Goal: Use online tool/utility

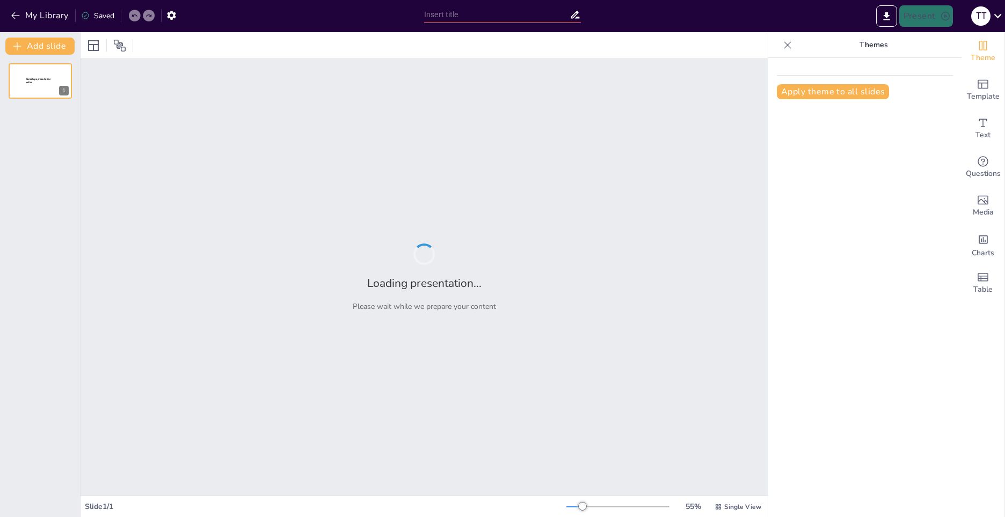
type input "Происхождение государства в древнем [GEOGRAPHIC_DATA]: исторический анализ"
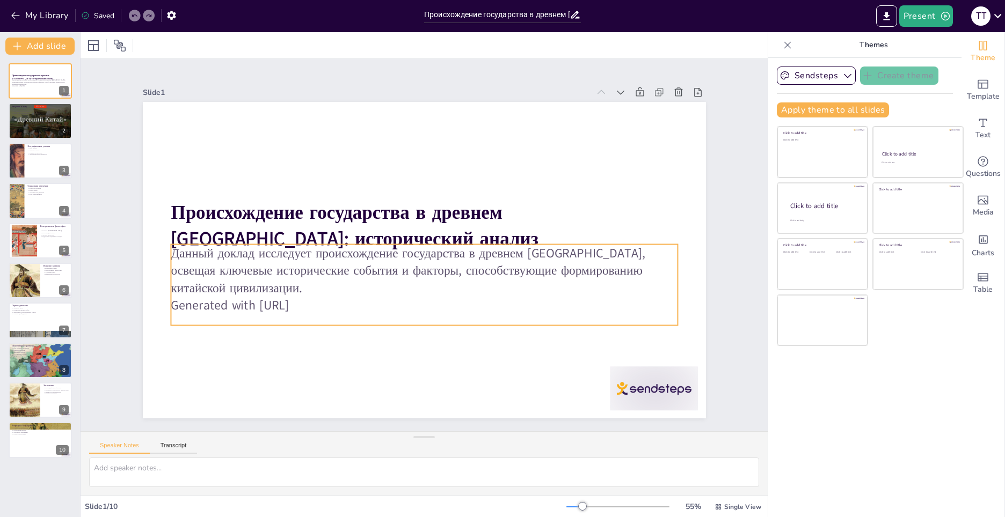
click at [329, 285] on p "Generated with [URL]" at bounding box center [364, 252] width 70 height 506
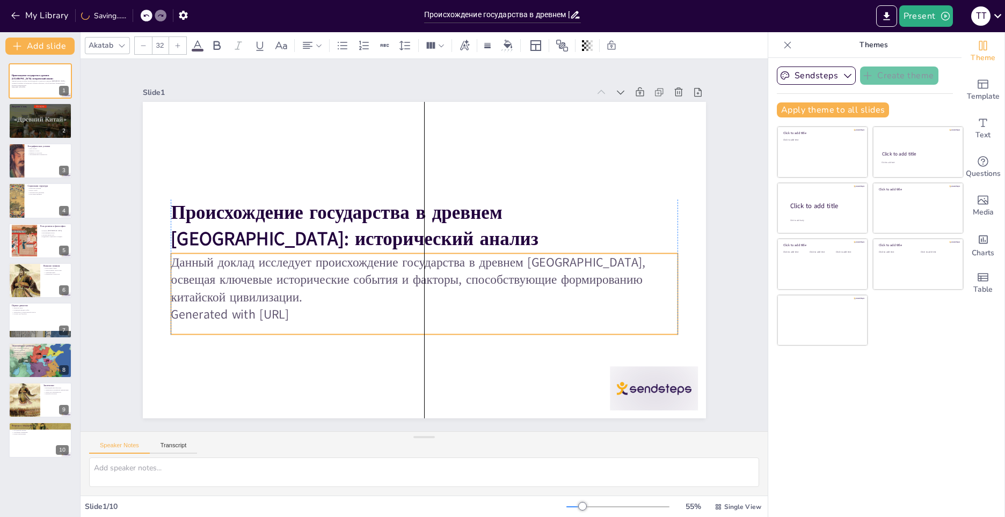
drag, startPoint x: 317, startPoint y: 286, endPoint x: 318, endPoint y: 294, distance: 8.2
click at [318, 294] on p "Generated with [URL]" at bounding box center [364, 280] width 268 height 448
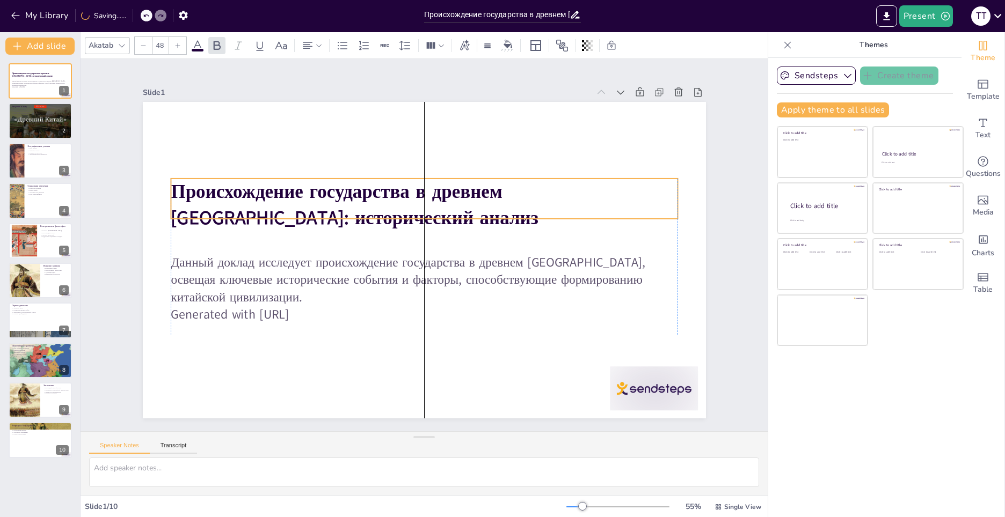
drag, startPoint x: 318, startPoint y: 229, endPoint x: 320, endPoint y: 208, distance: 21.0
click at [333, 208] on strong "Происхождение государства в древнем [GEOGRAPHIC_DATA]: исторический анализ" at bounding box center [505, 236] width 344 height 210
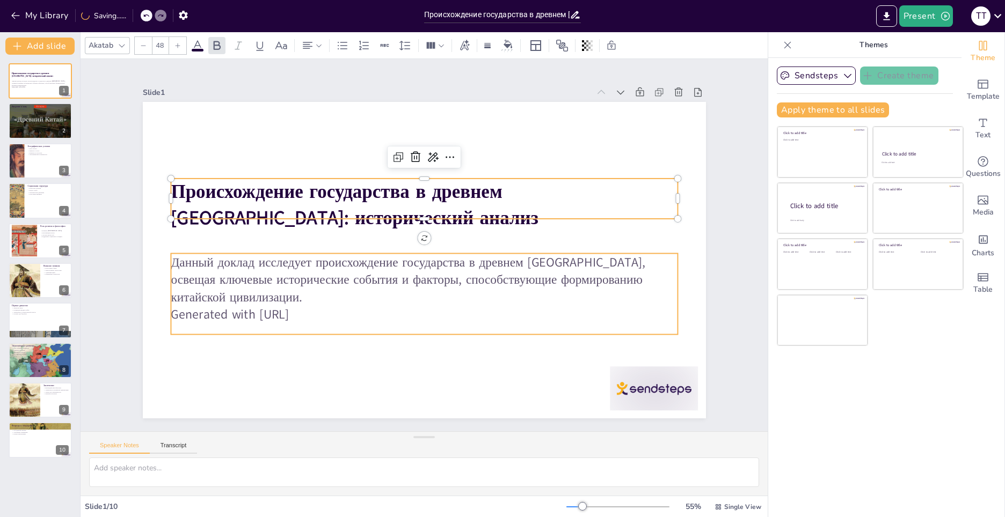
type input "32"
click at [379, 281] on p "Данный доклад исследует происхождение государства в древнем [GEOGRAPHIC_DATA], …" at bounding box center [457, 238] width 157 height 507
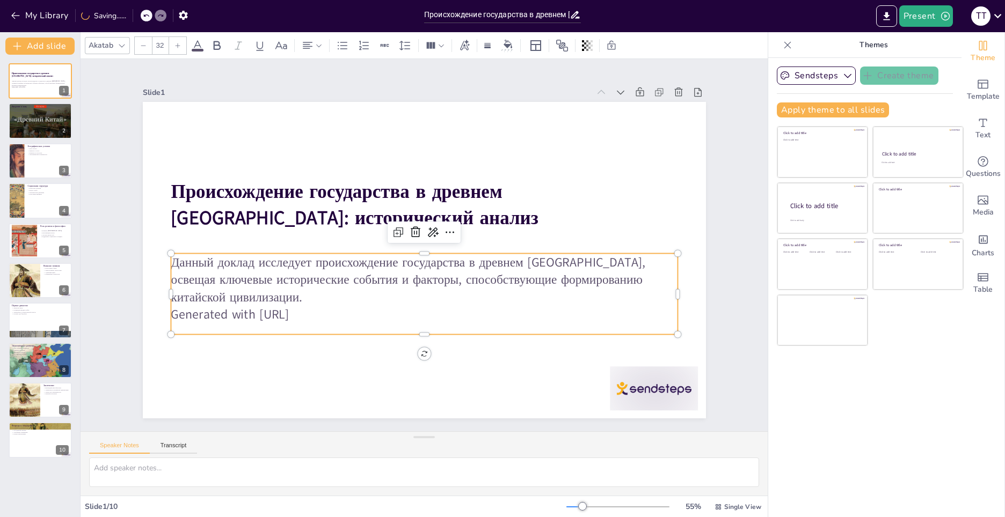
click at [306, 299] on p "Generated with [URL]" at bounding box center [475, 199] width 352 height 388
click at [349, 299] on p "Generated with [URL]" at bounding box center [483, 279] width 268 height 448
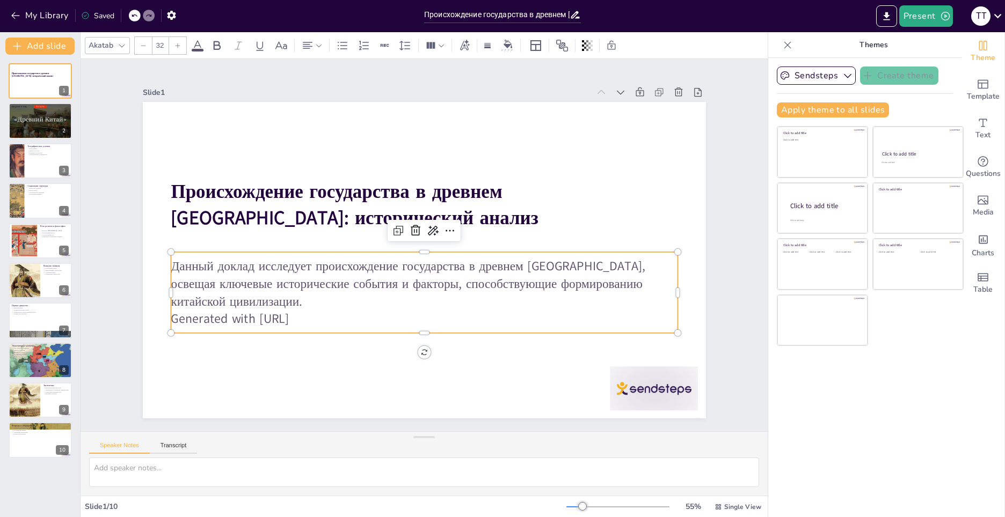
drag, startPoint x: 323, startPoint y: 303, endPoint x: 166, endPoint y: 311, distance: 157.0
click at [190, 311] on p "Generated with [URL]" at bounding box center [439, 317] width 499 height 122
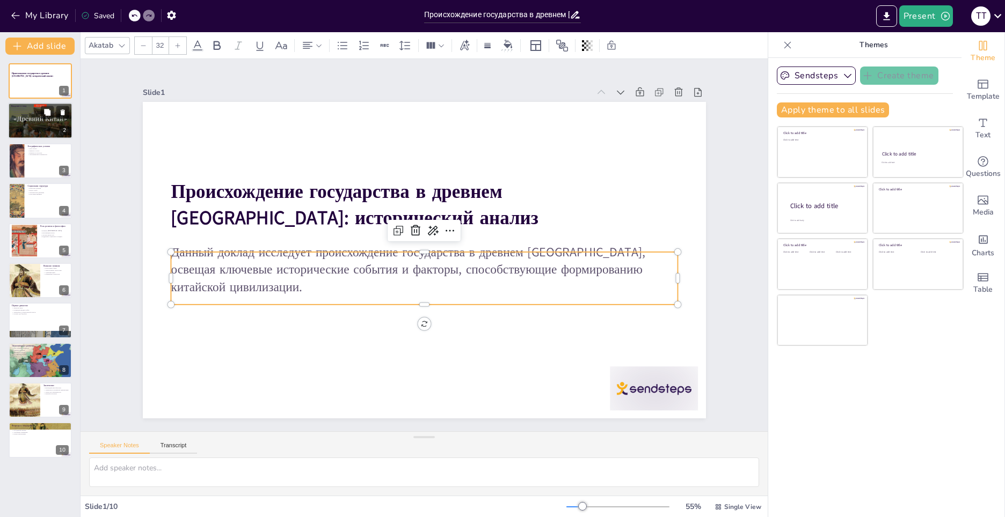
click at [38, 124] on div at bounding box center [40, 121] width 82 height 36
type textarea "Loremips dolorsitametc adipiscinge s doeiusm Tempo inci utl etdoloremag aliqua,…"
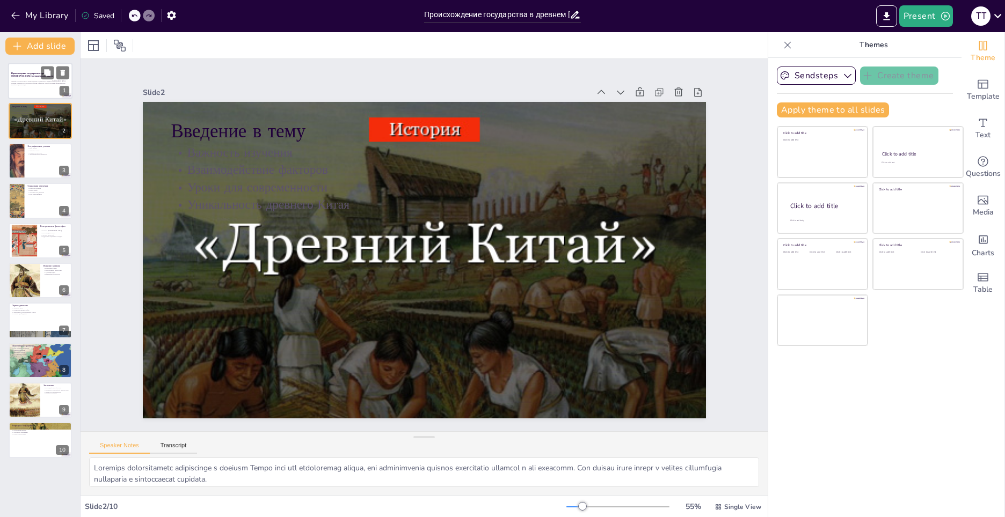
click at [39, 70] on div at bounding box center [40, 81] width 64 height 36
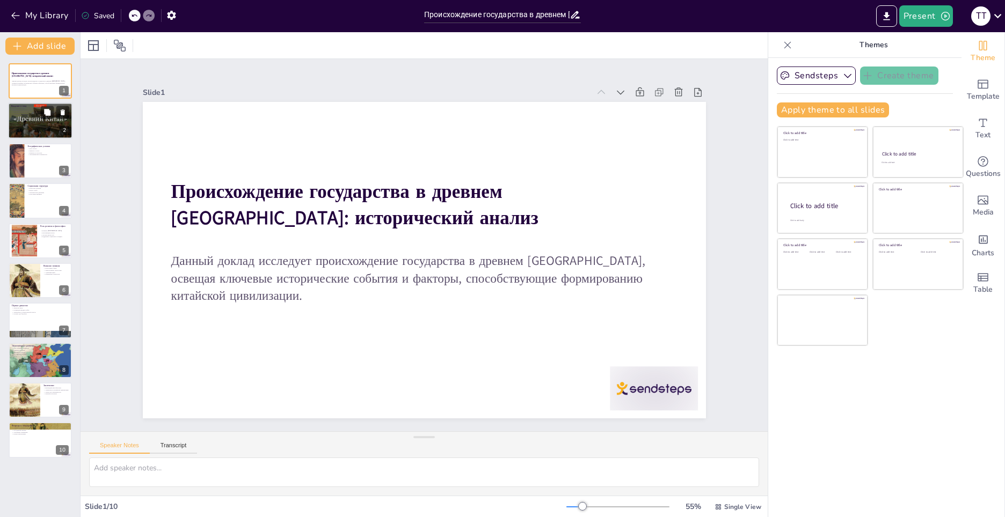
click at [36, 115] on p "Уникальность древнего Китая" at bounding box center [40, 115] width 58 height 2
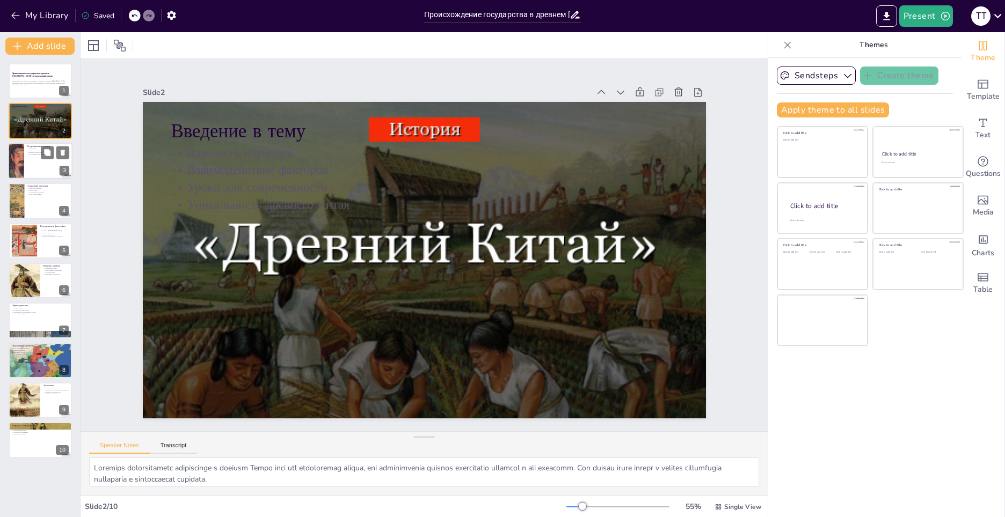
click at [32, 162] on div at bounding box center [40, 161] width 64 height 36
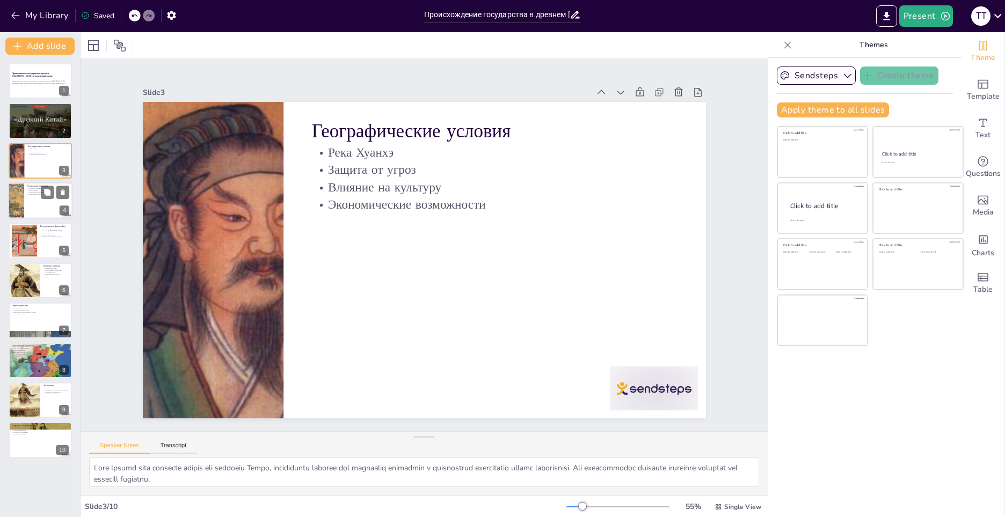
click at [38, 204] on div at bounding box center [40, 200] width 64 height 36
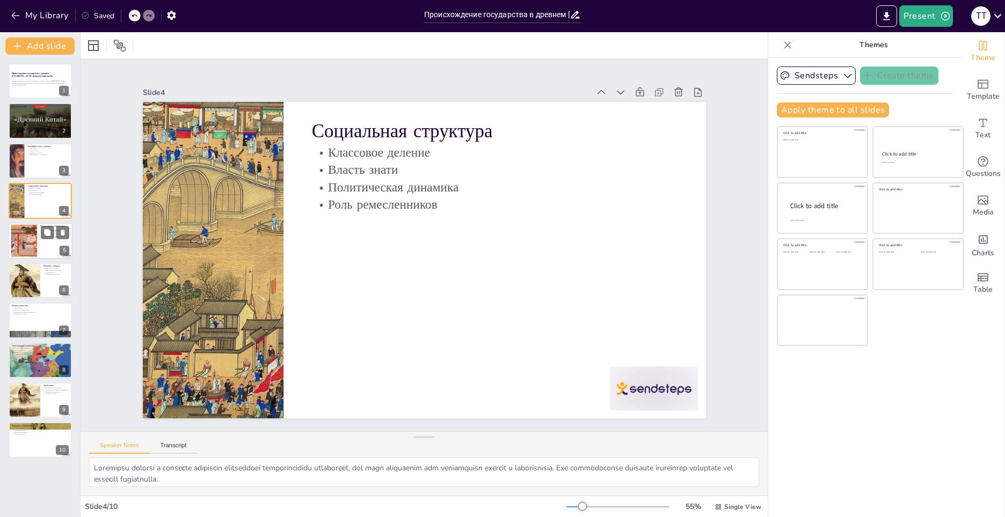
click at [43, 247] on div at bounding box center [40, 241] width 64 height 36
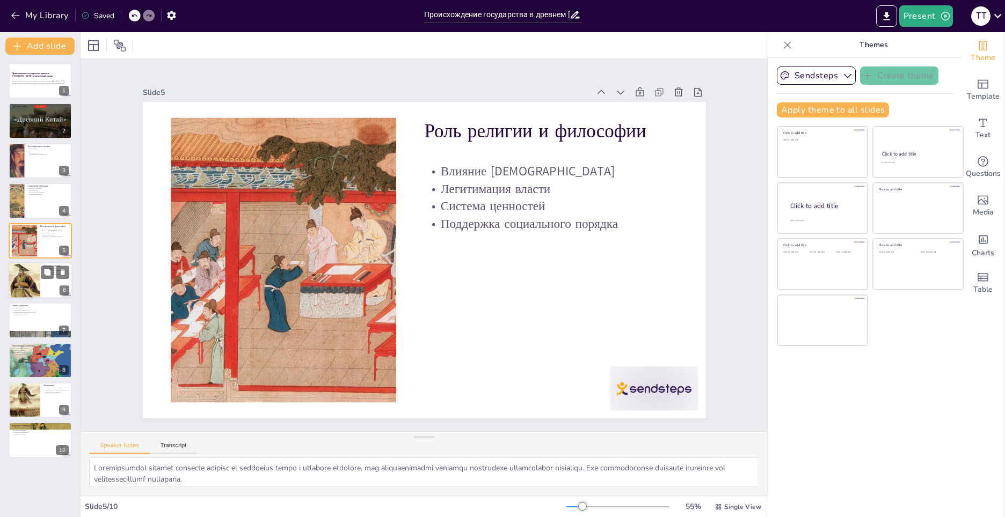
click at [49, 289] on div at bounding box center [40, 280] width 64 height 36
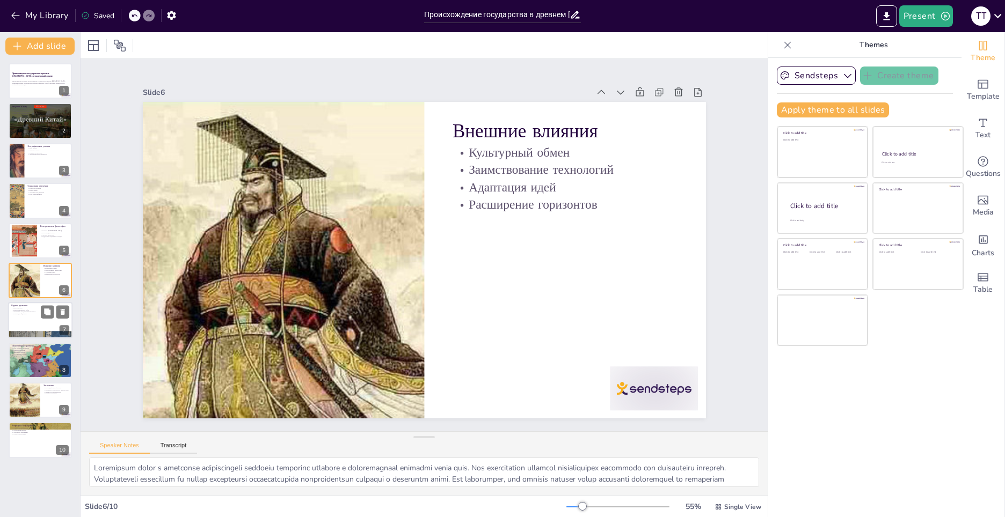
click at [56, 334] on div at bounding box center [40, 336] width 64 height 40
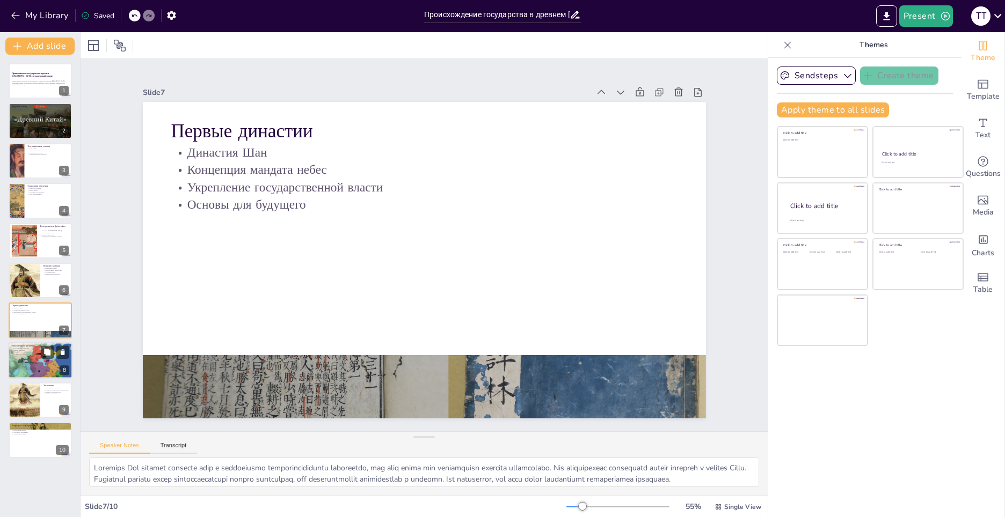
click at [48, 369] on div at bounding box center [40, 360] width 64 height 55
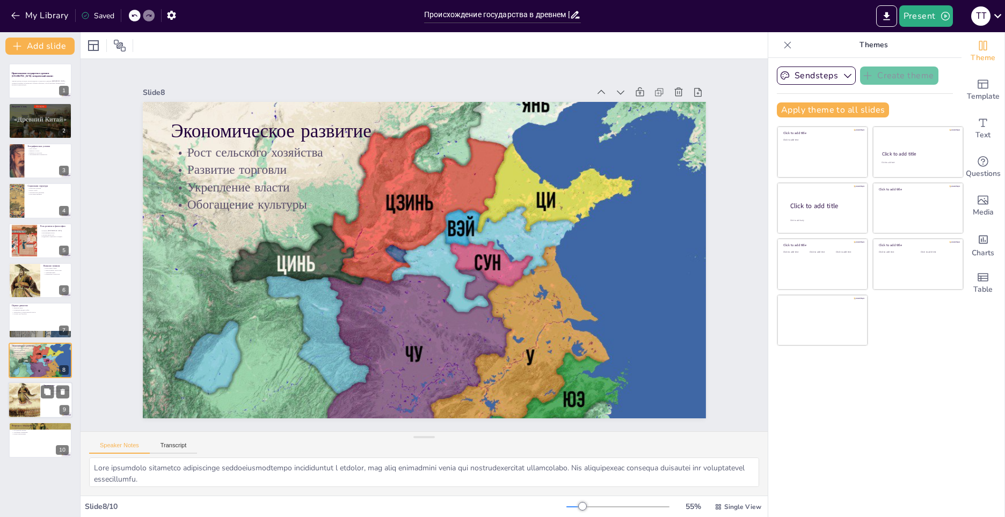
click at [52, 406] on div at bounding box center [40, 400] width 64 height 36
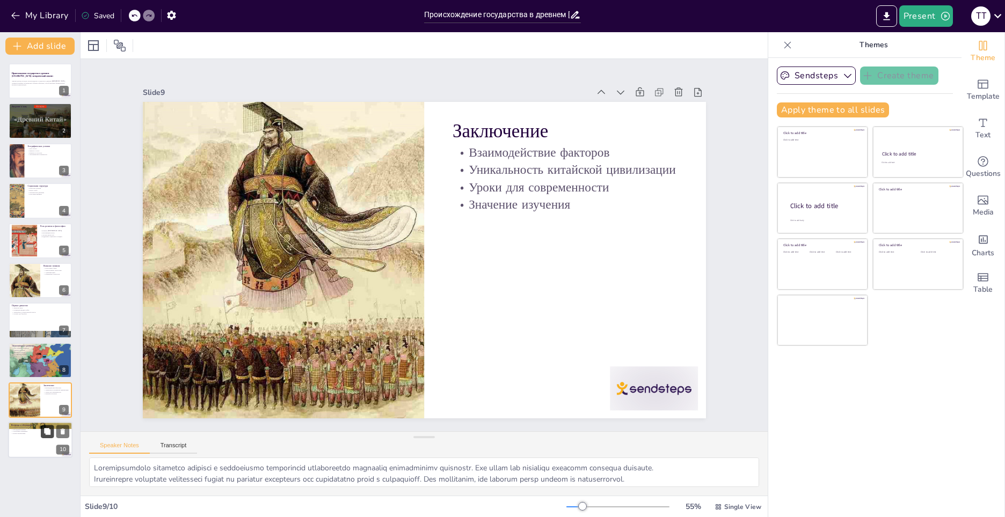
click at [45, 432] on icon at bounding box center [47, 432] width 6 height 6
type textarea "Loremipsum d sitametc adipisc elitseddoeiu tem incididunt u labore etdolo, mag …"
